Goal: Task Accomplishment & Management: Use online tool/utility

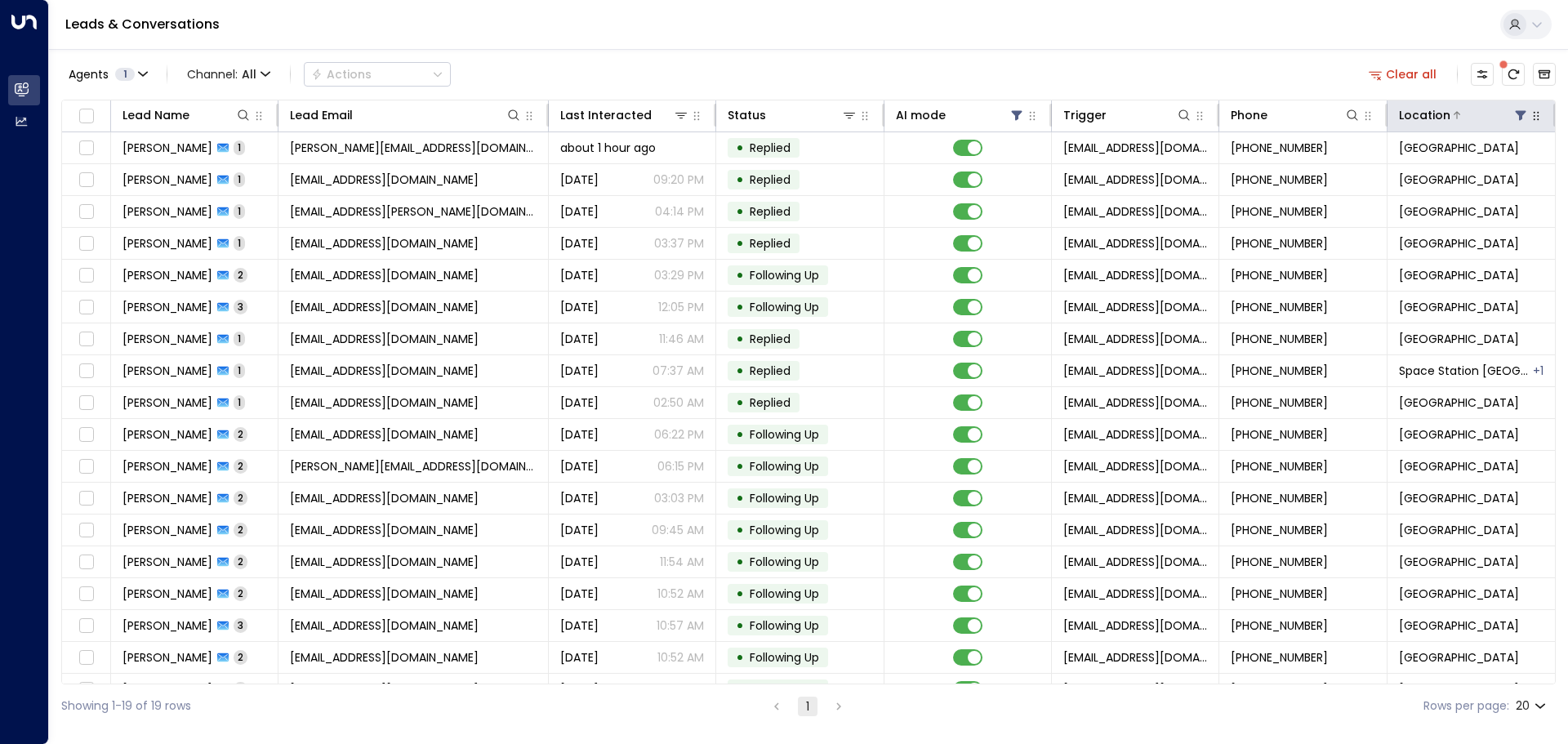
click at [1515, 117] on icon at bounding box center [1521, 115] width 13 height 13
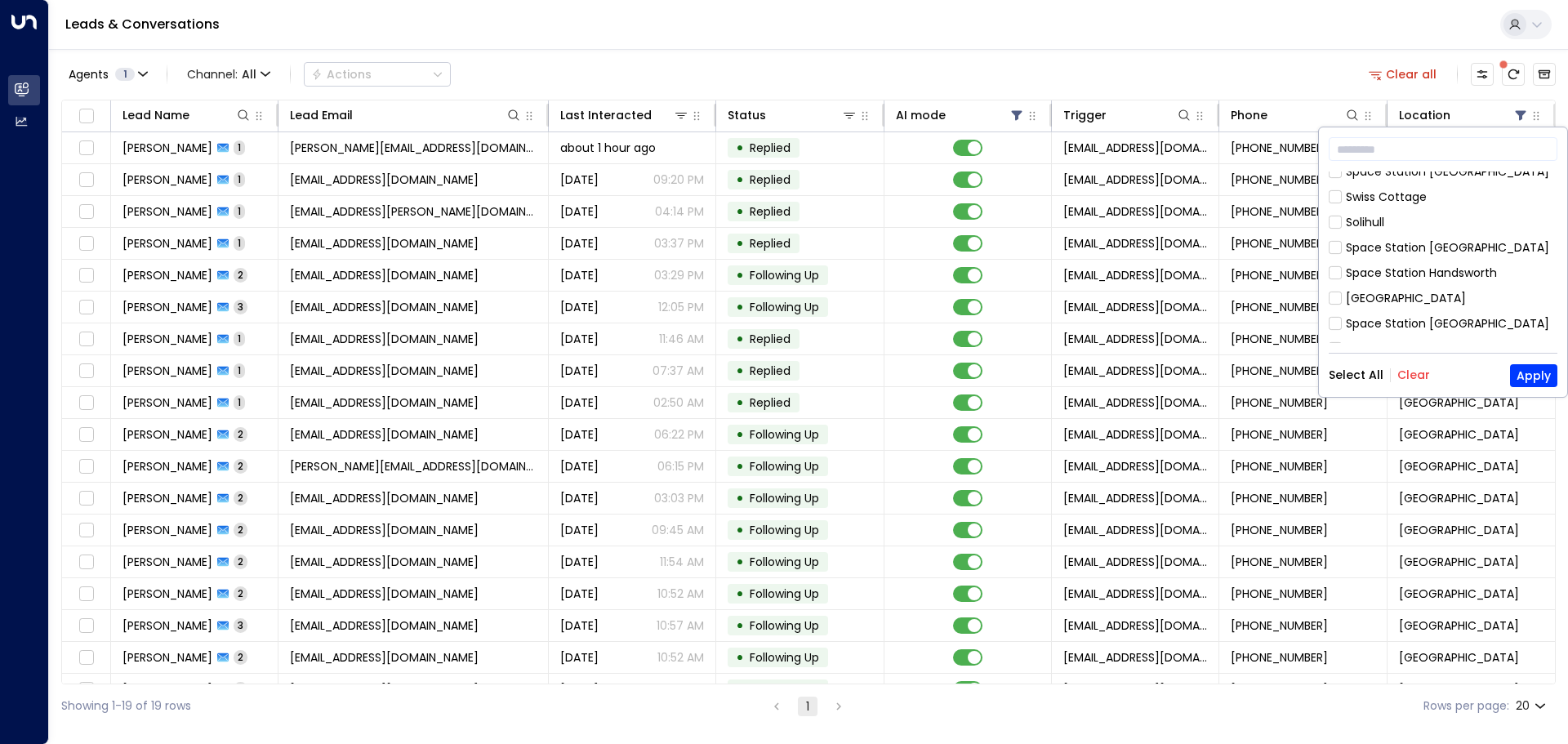
scroll to position [408, 0]
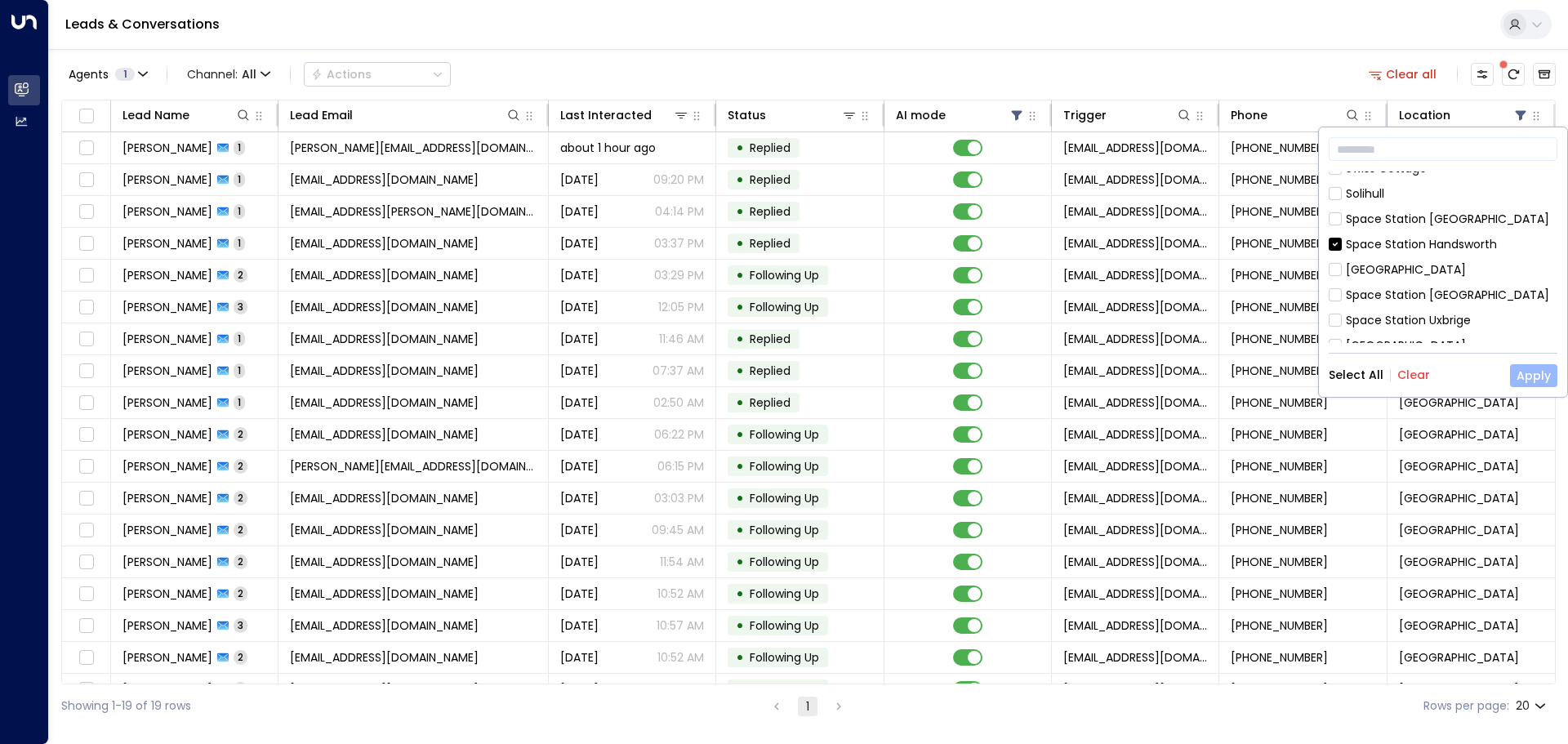
click at [1536, 370] on button "Apply" at bounding box center [1534, 375] width 47 height 23
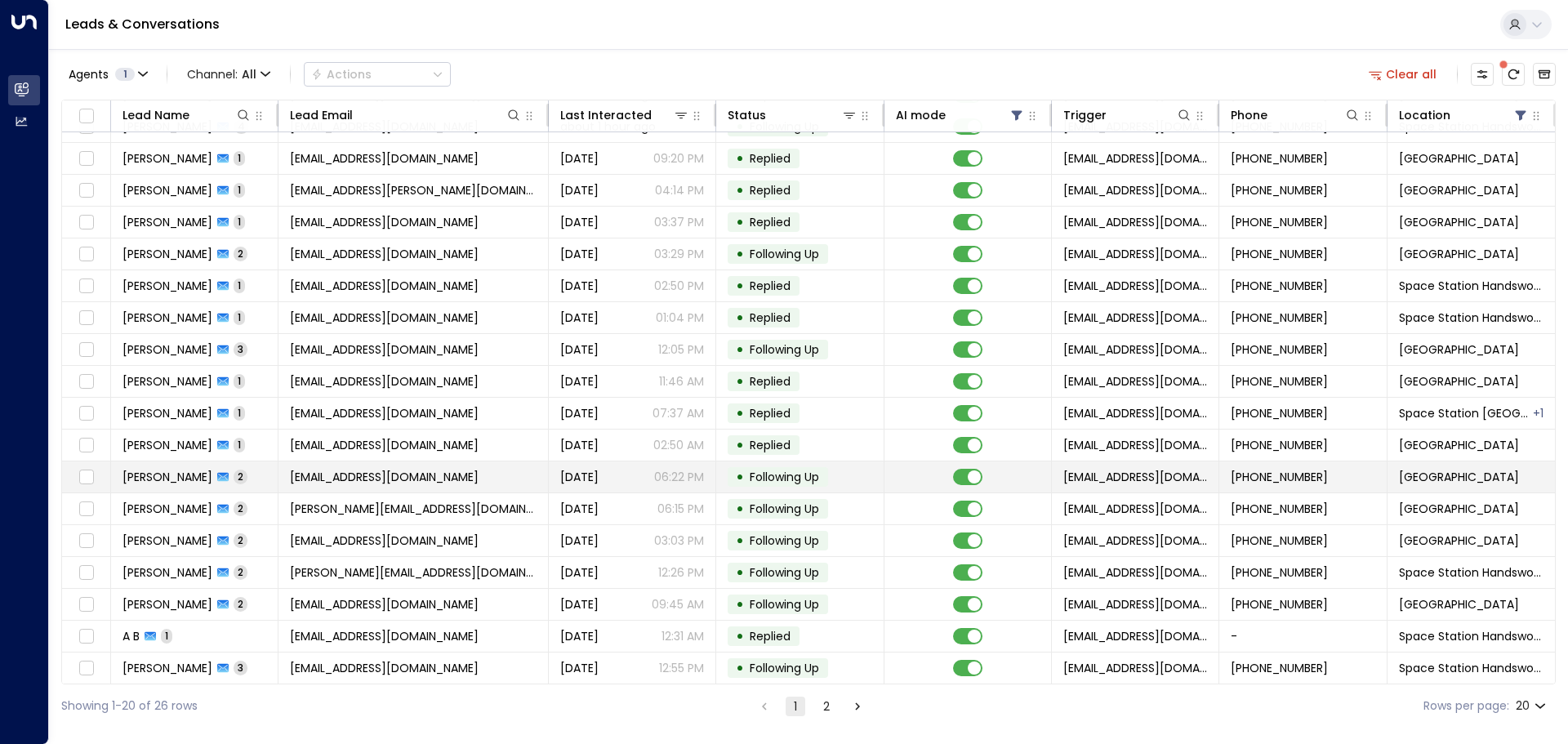
scroll to position [90, 0]
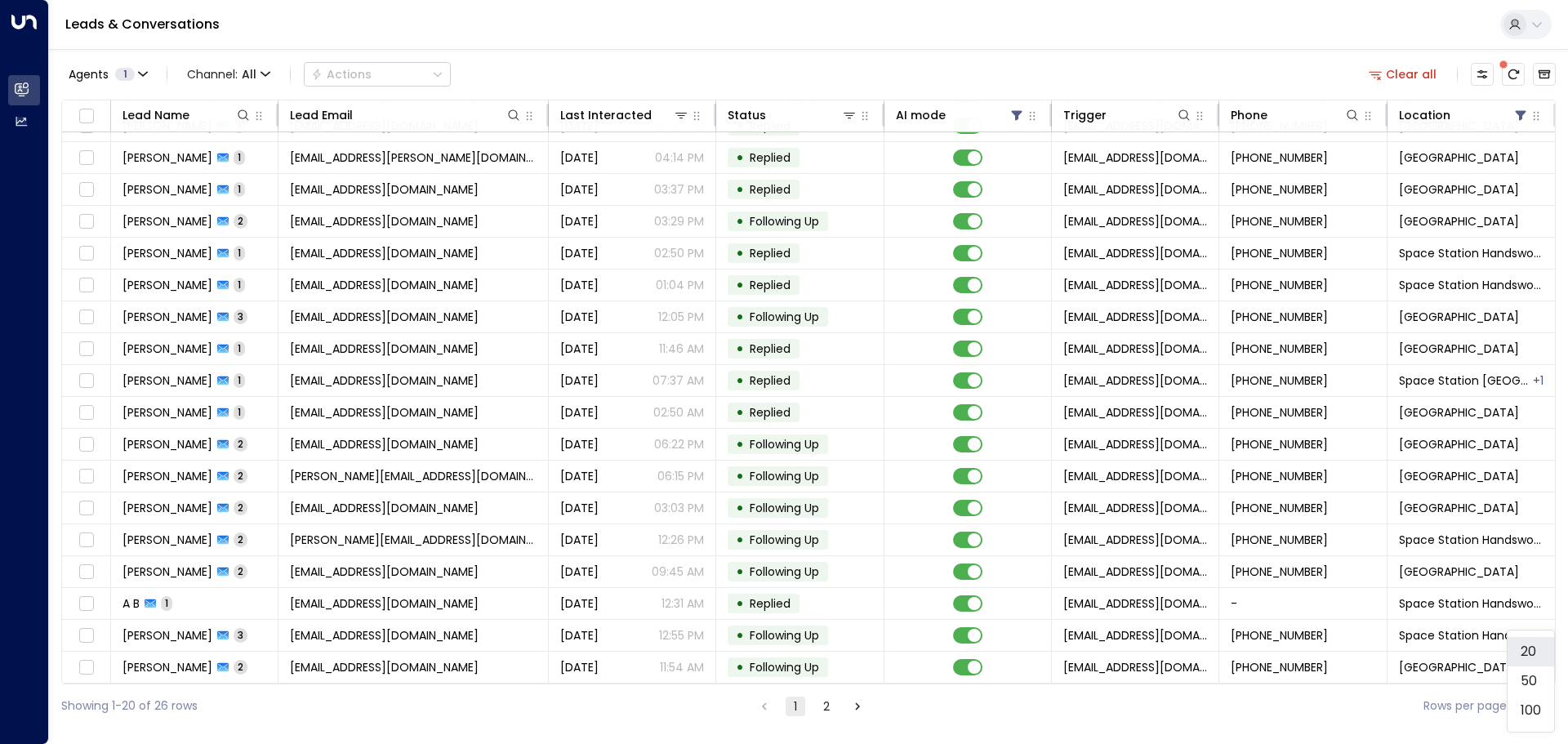
click at [1536, 705] on body "Overview Leads & Conversations Leads & Conversations Analytics Analytics Leads …" at bounding box center [784, 363] width 1568 height 728
click at [1533, 710] on li "100" at bounding box center [1531, 710] width 47 height 29
type input "***"
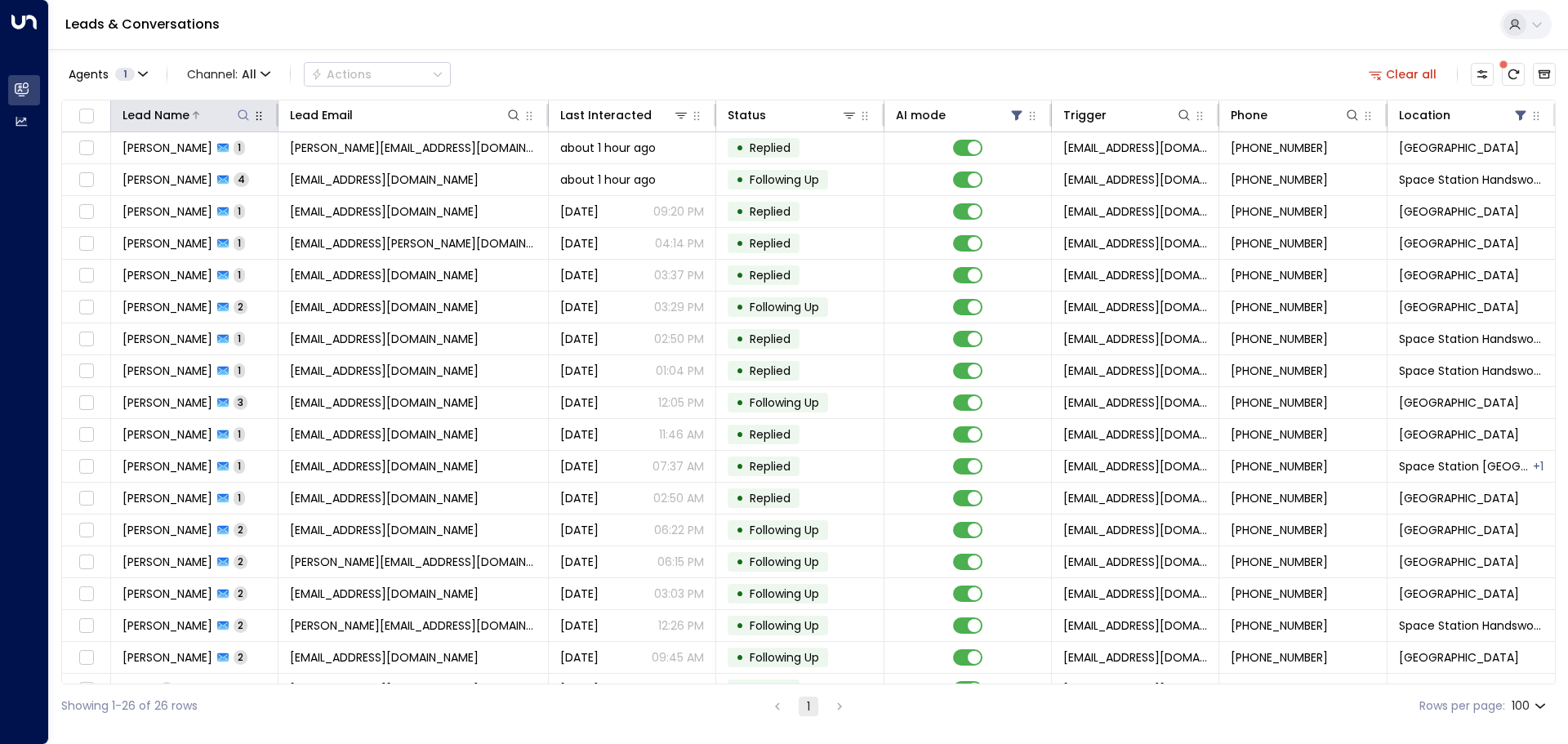
click at [243, 115] on icon at bounding box center [243, 115] width 13 height 13
type input "*****"
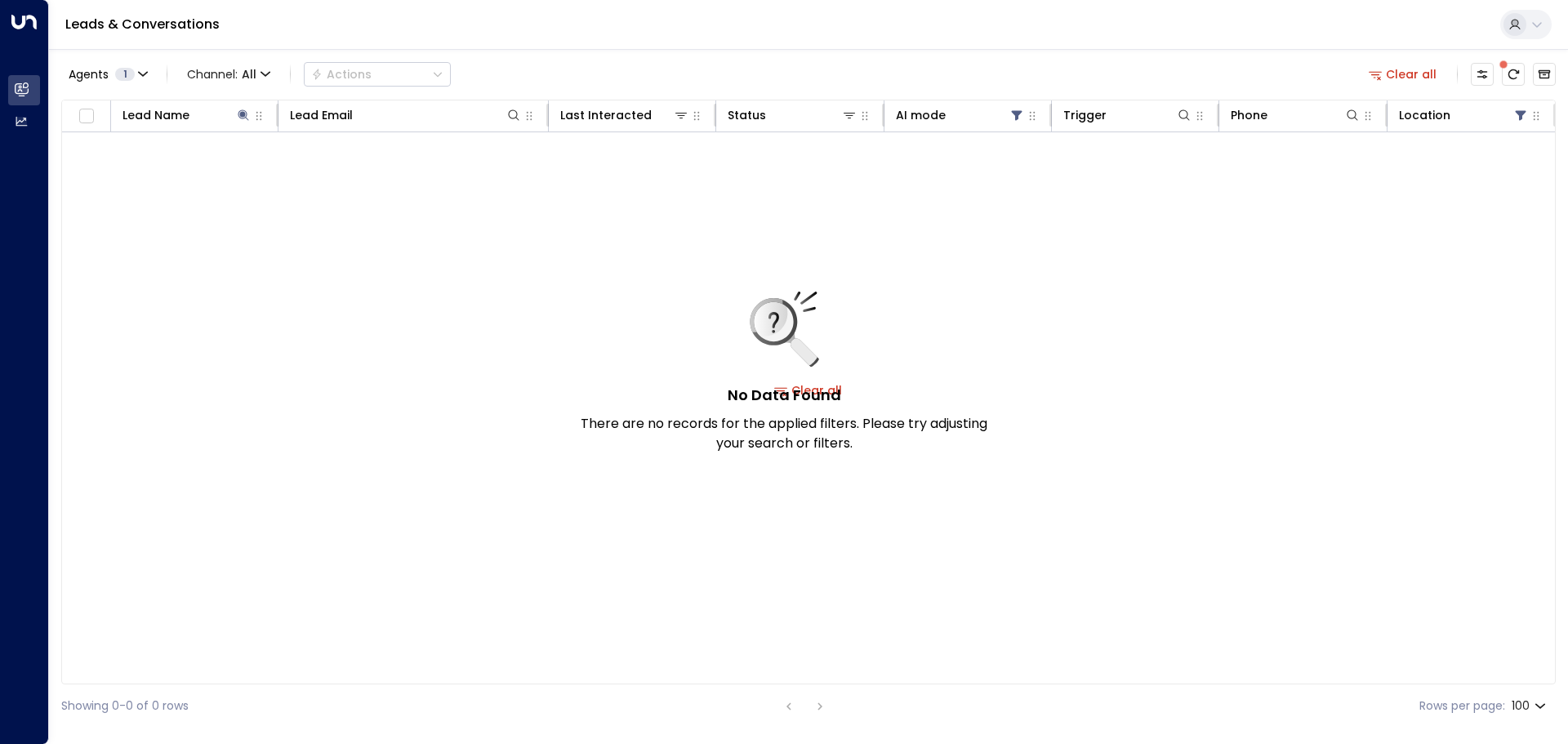
click at [682, 34] on div "Leads & Conversations" at bounding box center [809, 25] width 1520 height 50
click at [241, 117] on icon at bounding box center [243, 115] width 13 height 13
click at [242, 115] on icon at bounding box center [244, 115] width 10 height 10
click at [343, 171] on icon "button" at bounding box center [345, 174] width 10 height 10
click at [609, 55] on div "Agents 1 Channel: All Actions Clear all Lead Name Lead Email Last Interacted St…" at bounding box center [808, 388] width 1495 height 679
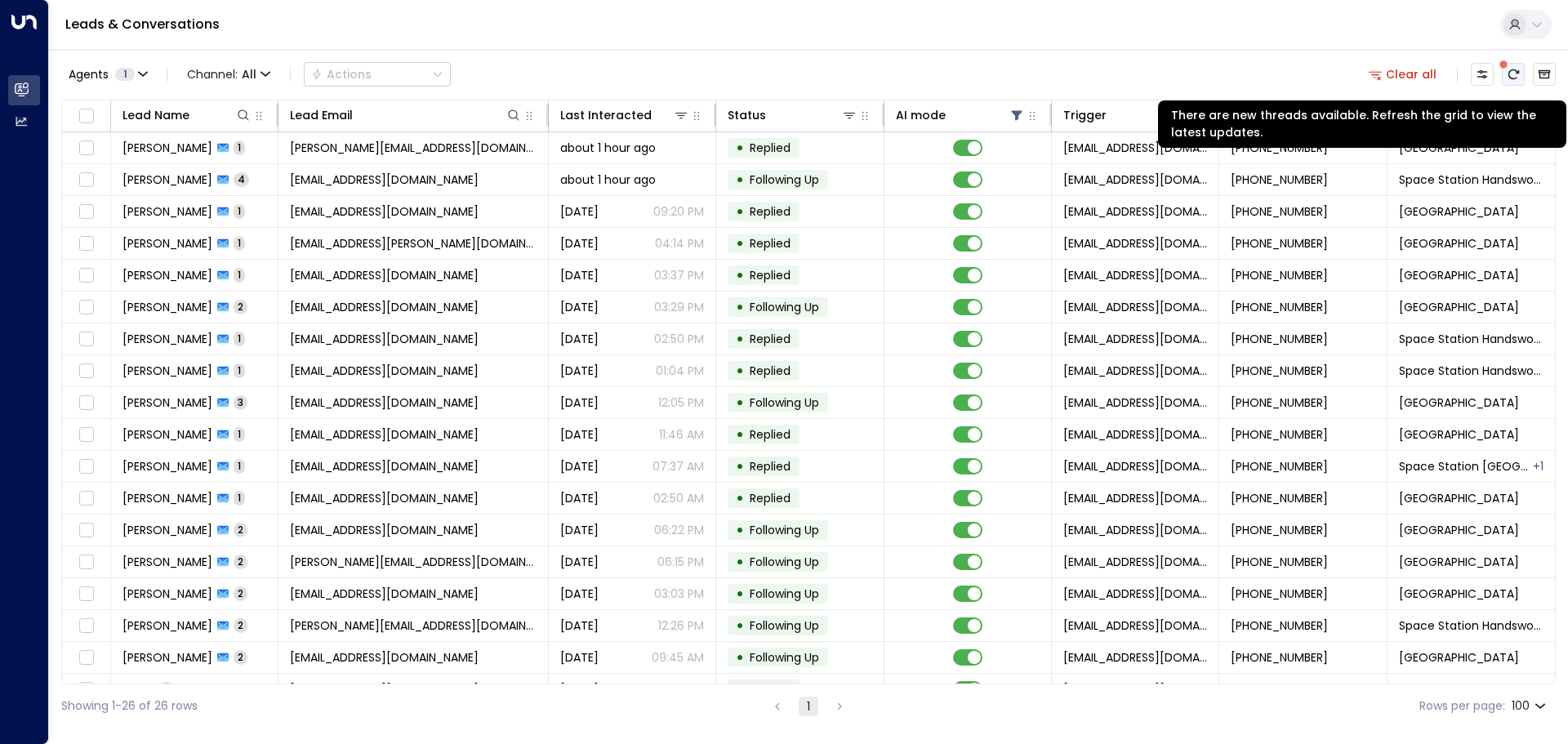
click at [1515, 69] on icon "There are new threads available. Refresh the grid to view the latest updates." at bounding box center [1513, 74] width 13 height 13
